Goal: Task Accomplishment & Management: Manage account settings

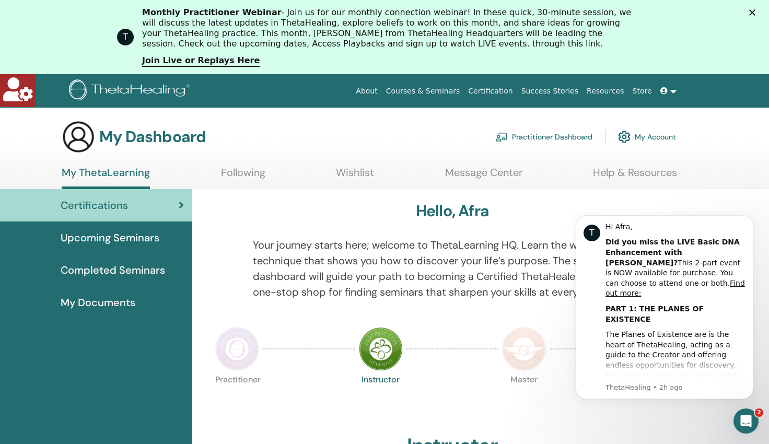
click at [562, 136] on link "Practitioner Dashboard" at bounding box center [544, 136] width 97 height 23
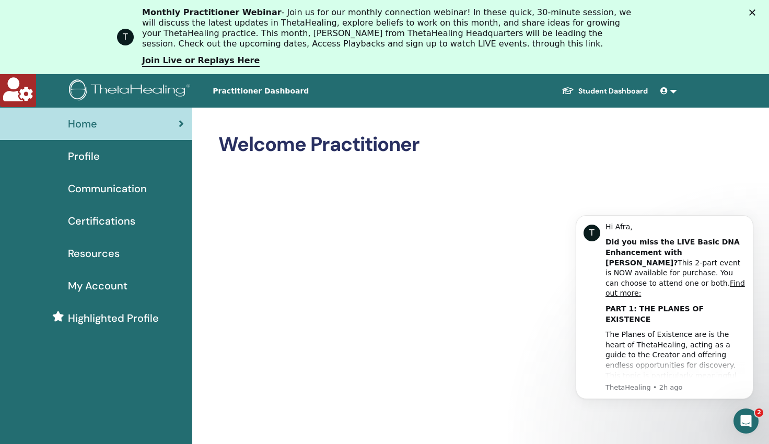
click at [80, 157] on span "Profile" at bounding box center [84, 156] width 32 height 16
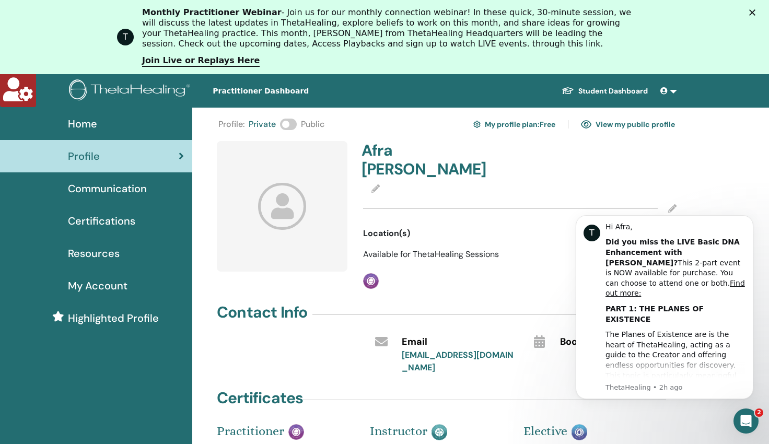
click at [289, 121] on span at bounding box center [288, 124] width 17 height 11
